Goal: Transaction & Acquisition: Purchase product/service

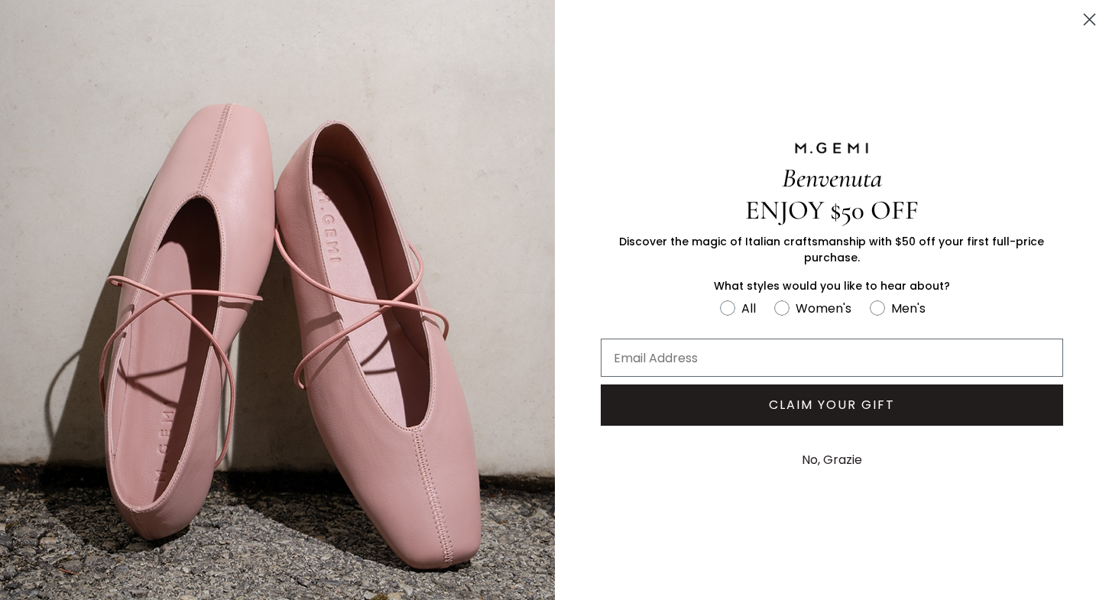
click at [1084, 18] on icon "Close dialog" at bounding box center [1089, 20] width 11 height 11
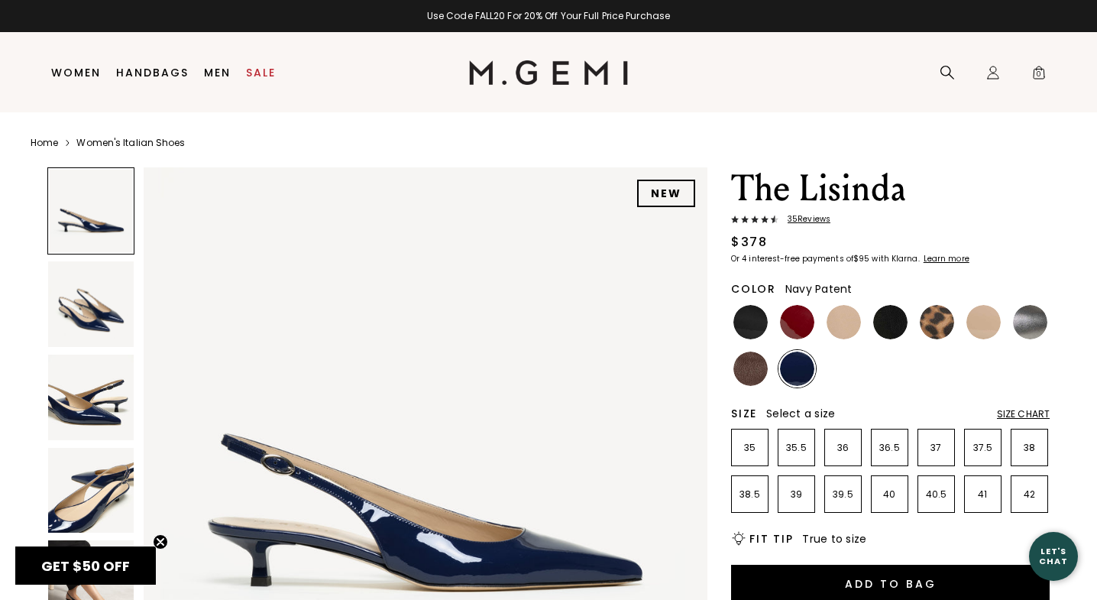
click at [792, 361] on img at bounding box center [797, 369] width 34 height 34
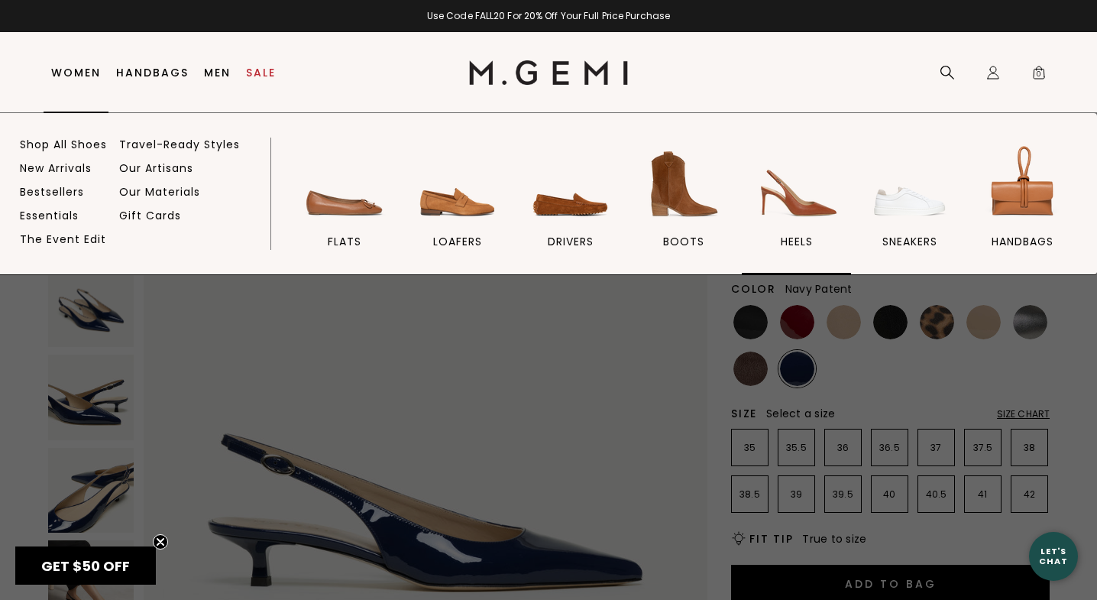
click at [802, 207] on img at bounding box center [797, 184] width 86 height 86
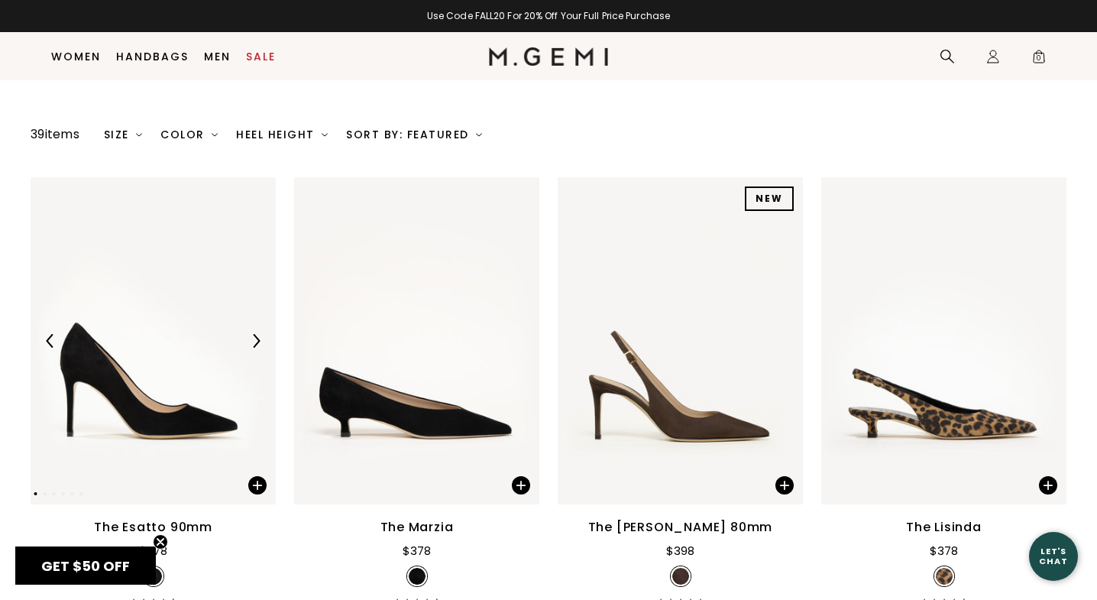
scroll to position [128, 0]
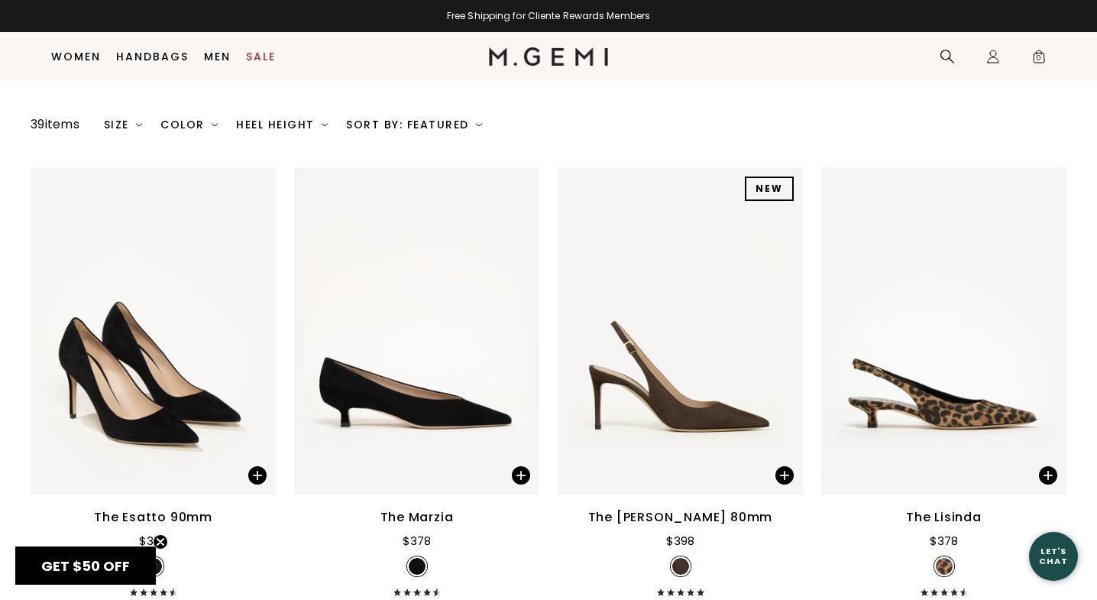
click at [272, 131] on div "Heel Height" at bounding box center [282, 124] width 92 height 12
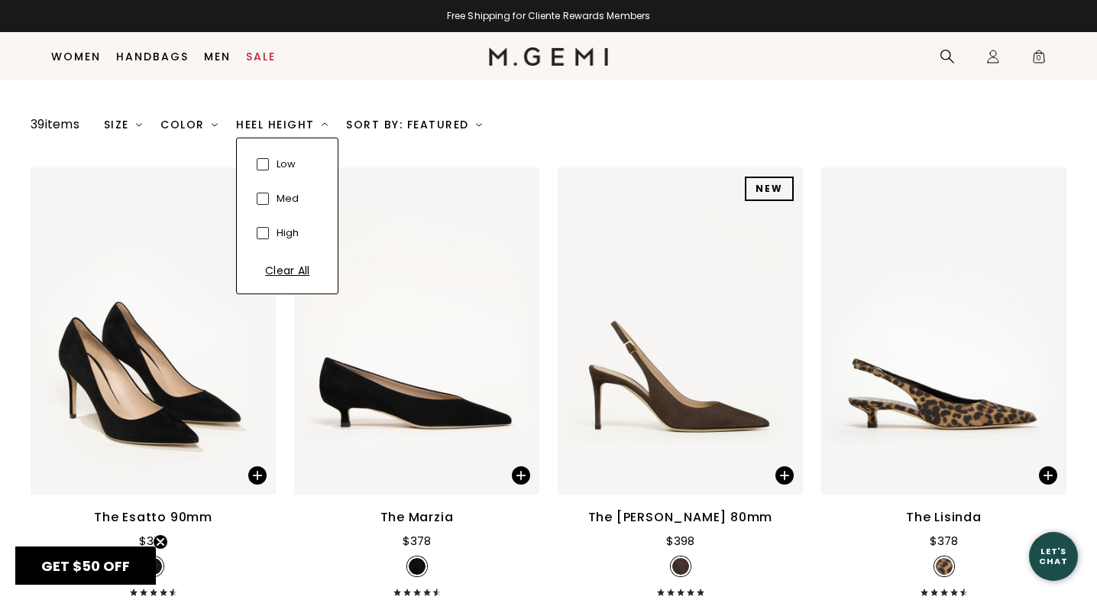
click at [261, 205] on span at bounding box center [263, 199] width 12 height 12
checkbox input "true"
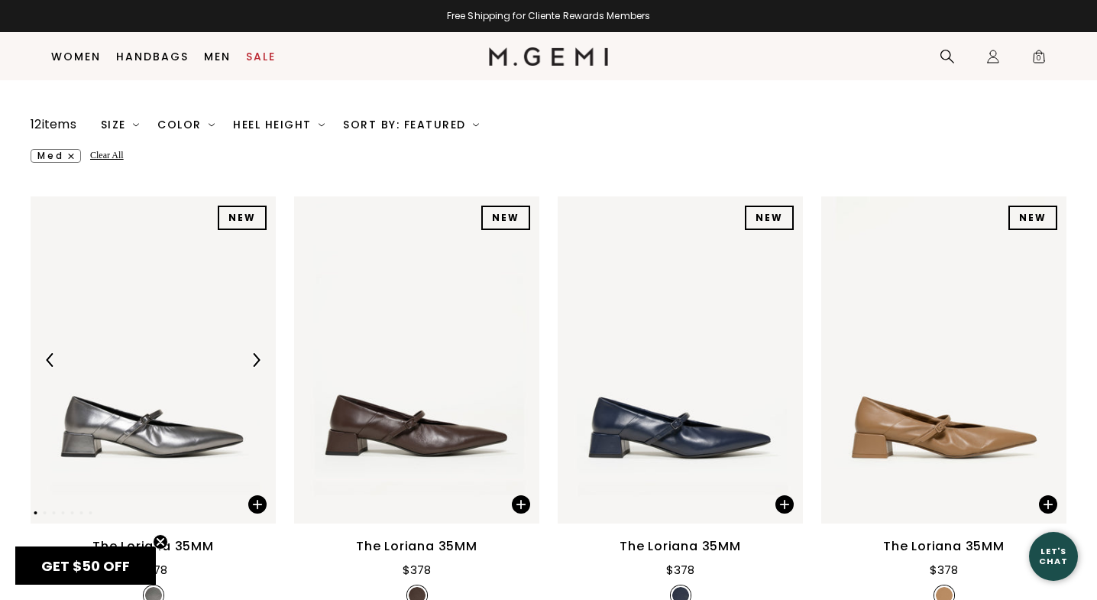
click at [203, 131] on div "Color" at bounding box center [185, 124] width 57 height 12
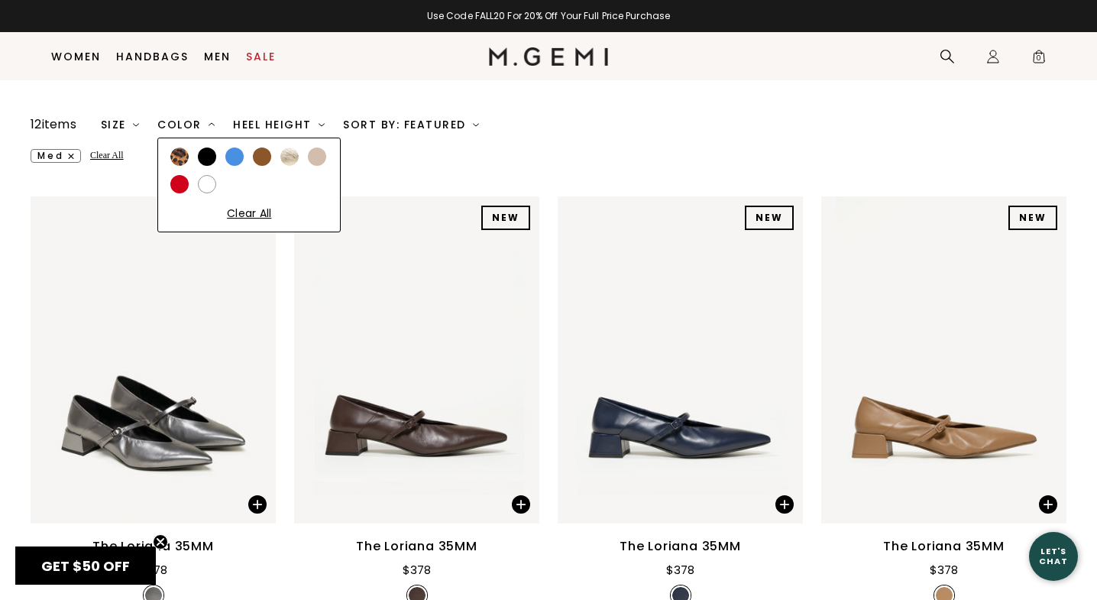
click at [295, 166] on img at bounding box center [289, 156] width 18 height 18
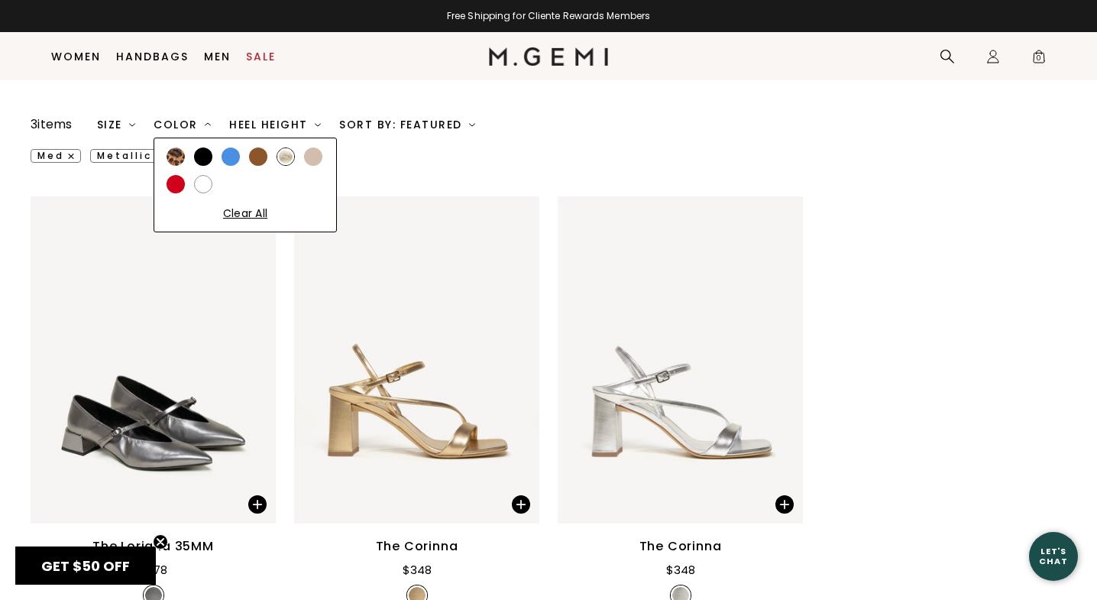
click at [233, 166] on div at bounding box center [231, 156] width 18 height 18
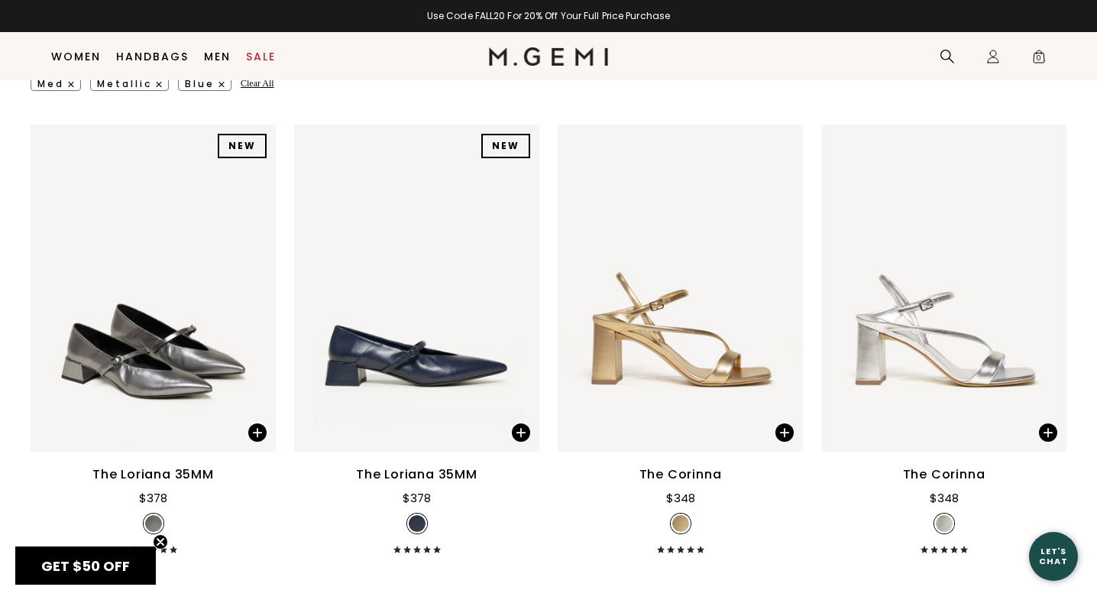
scroll to position [159, 0]
